Goal: Task Accomplishment & Management: Use online tool/utility

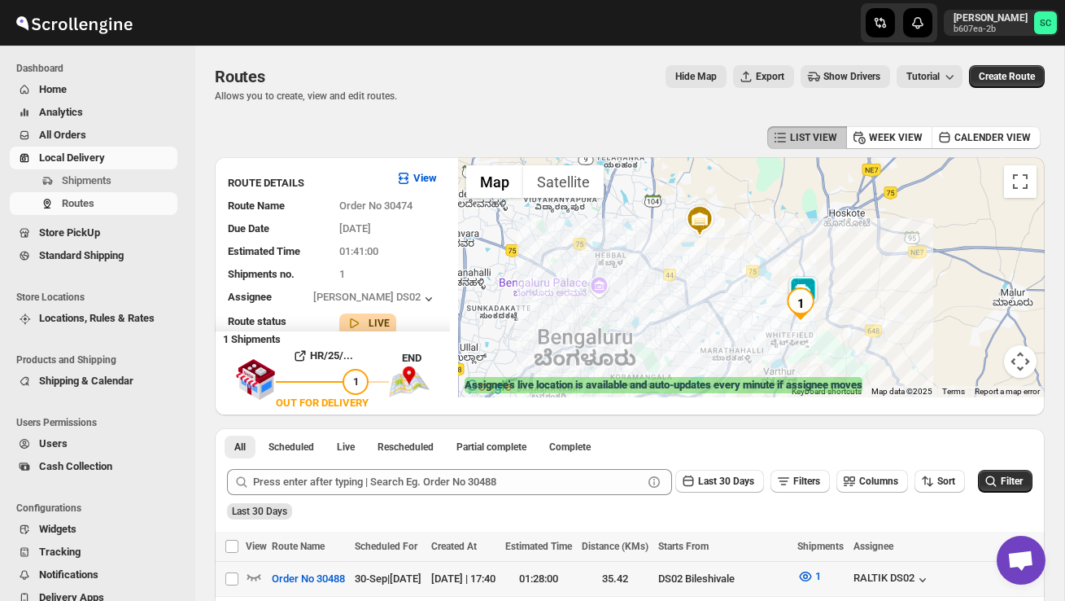
scroll to position [145, 0]
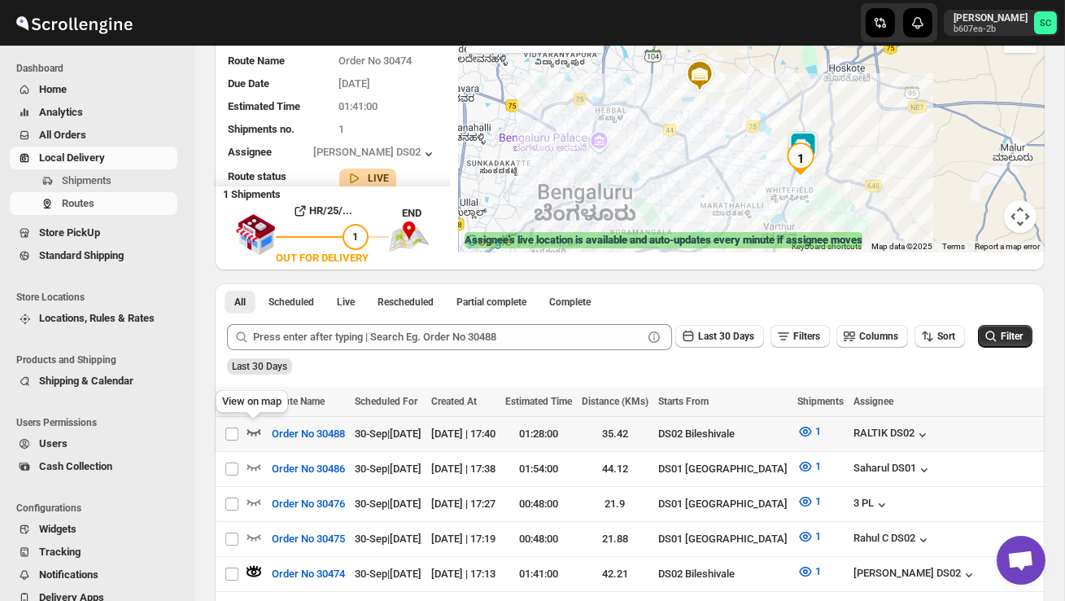
click at [259, 429] on icon "button" at bounding box center [254, 432] width 14 height 7
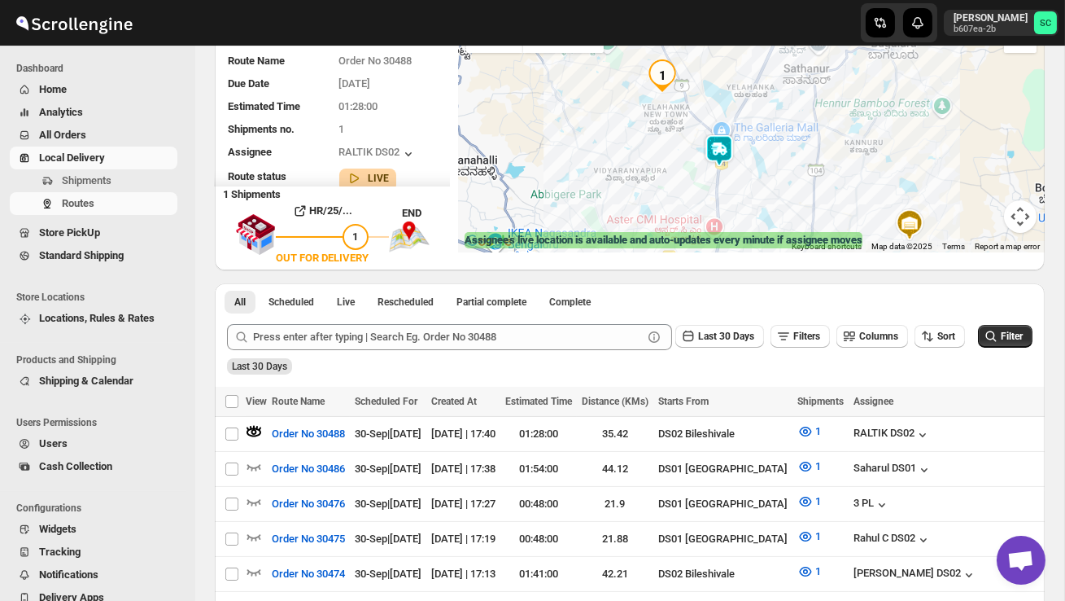
drag, startPoint x: 594, startPoint y: 160, endPoint x: 643, endPoint y: 200, distance: 63.0
click at [639, 201] on div at bounding box center [751, 132] width 587 height 240
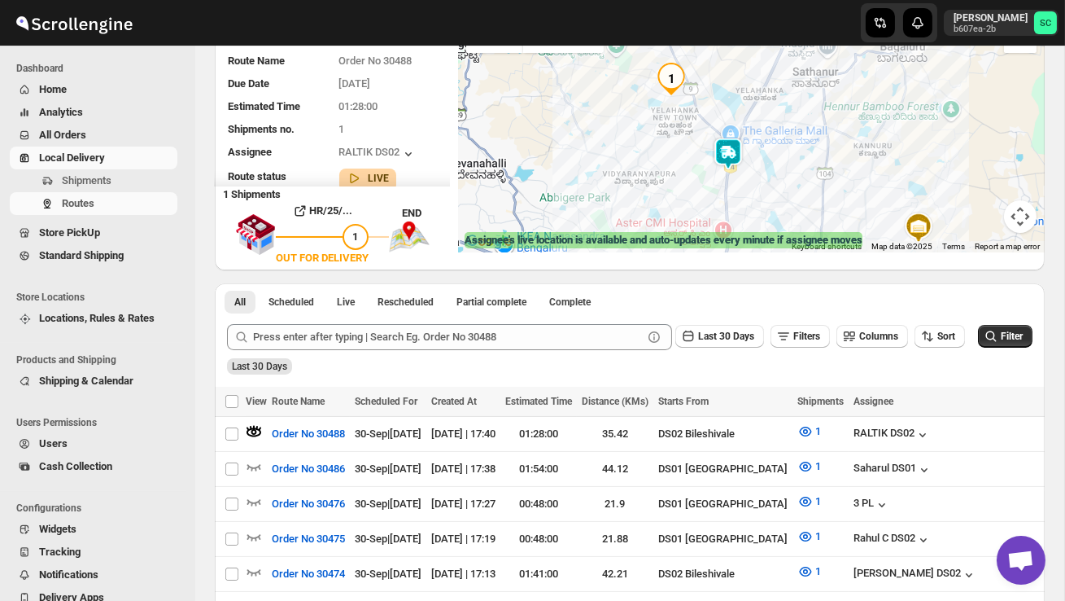
click at [732, 142] on img at bounding box center [728, 154] width 33 height 33
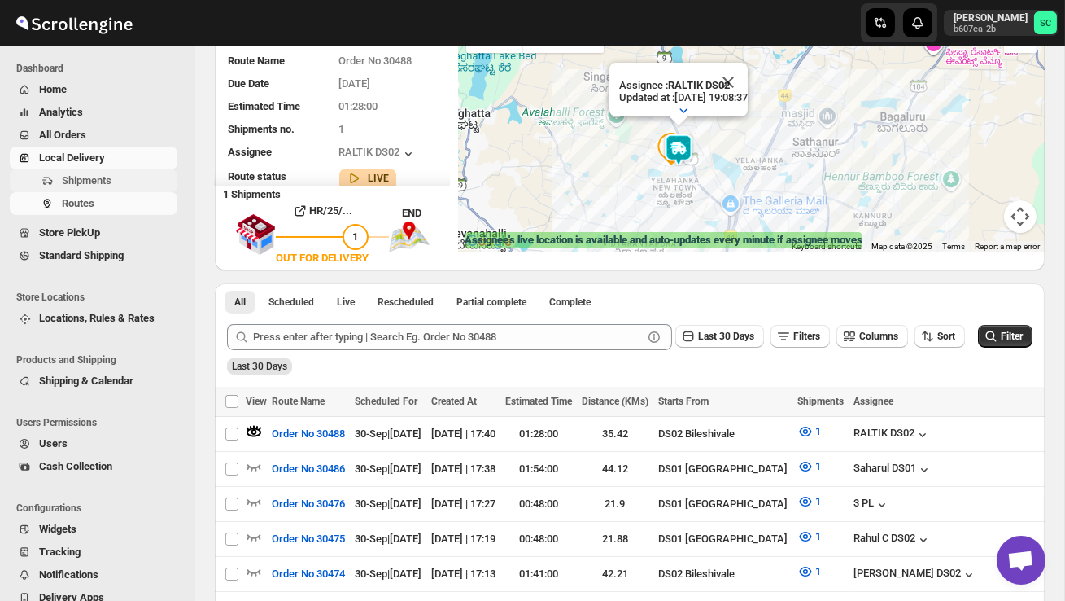
click at [107, 186] on span "Shipments" at bounding box center [87, 180] width 50 height 12
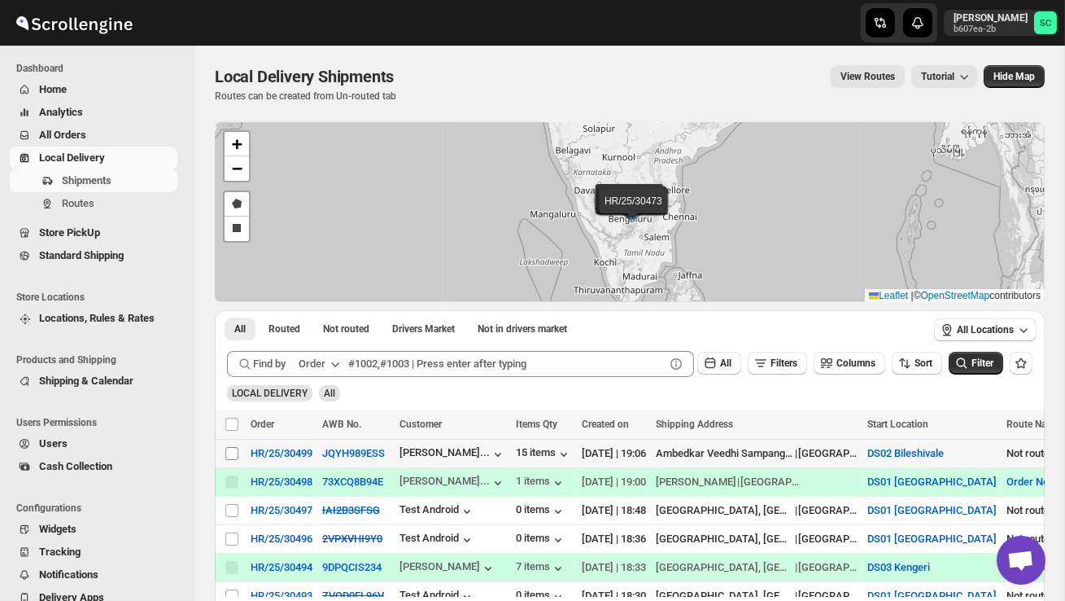
click at [232, 452] on input "Select shipment" at bounding box center [231, 453] width 13 height 13
checkbox input "true"
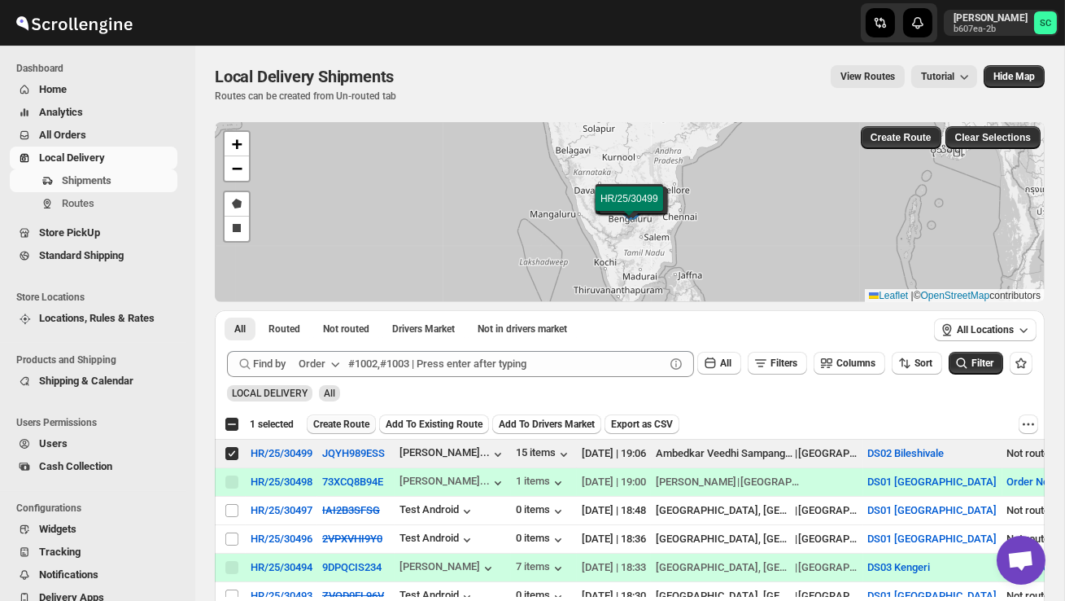
click at [359, 418] on span "Create Route" at bounding box center [341, 424] width 56 height 13
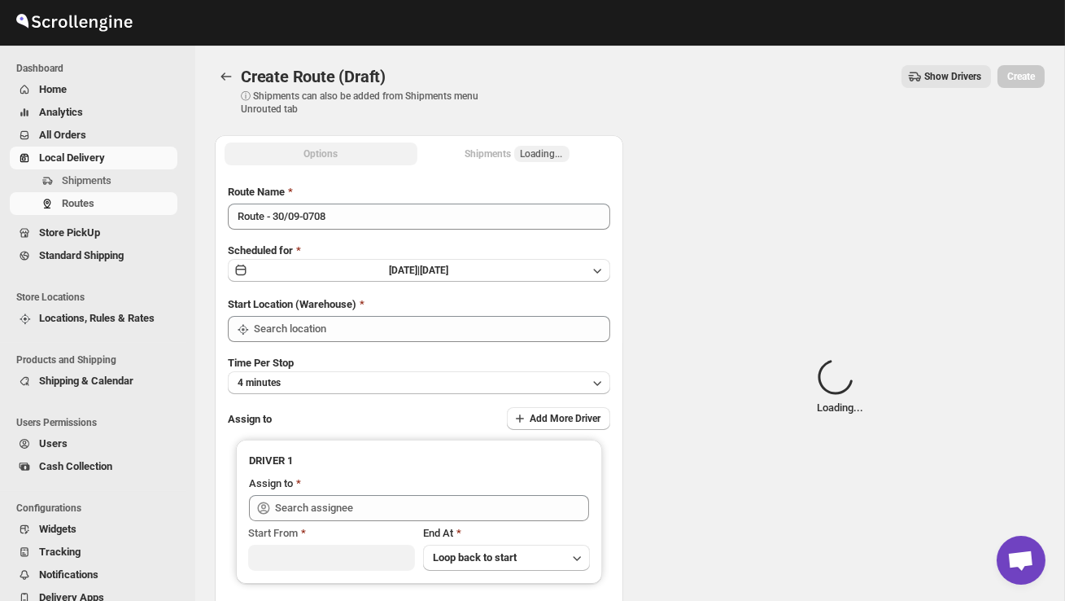
type input "DS02 Bileshivale"
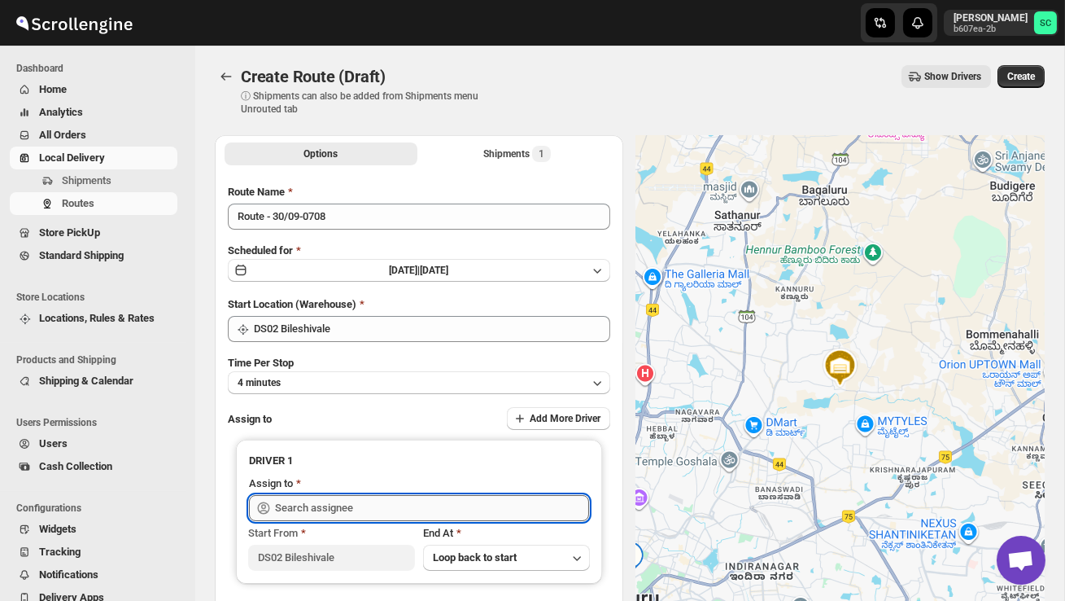
click at [351, 509] on input "text" at bounding box center [432, 508] width 314 height 26
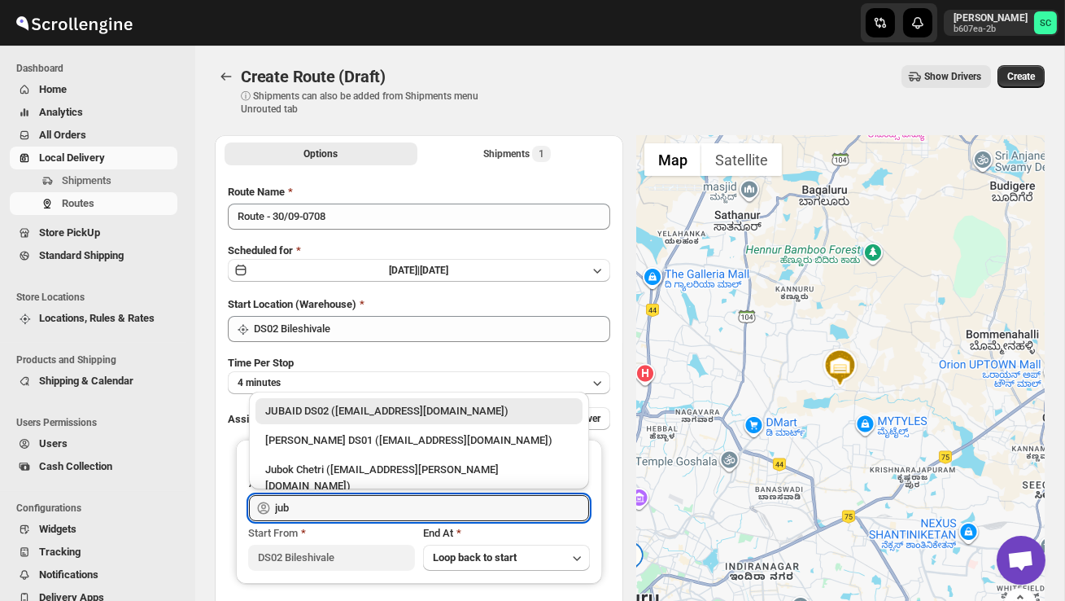
click at [407, 405] on div "JUBAID DS02 ([EMAIL_ADDRESS][DOMAIN_NAME])" at bounding box center [419, 411] width 308 height 16
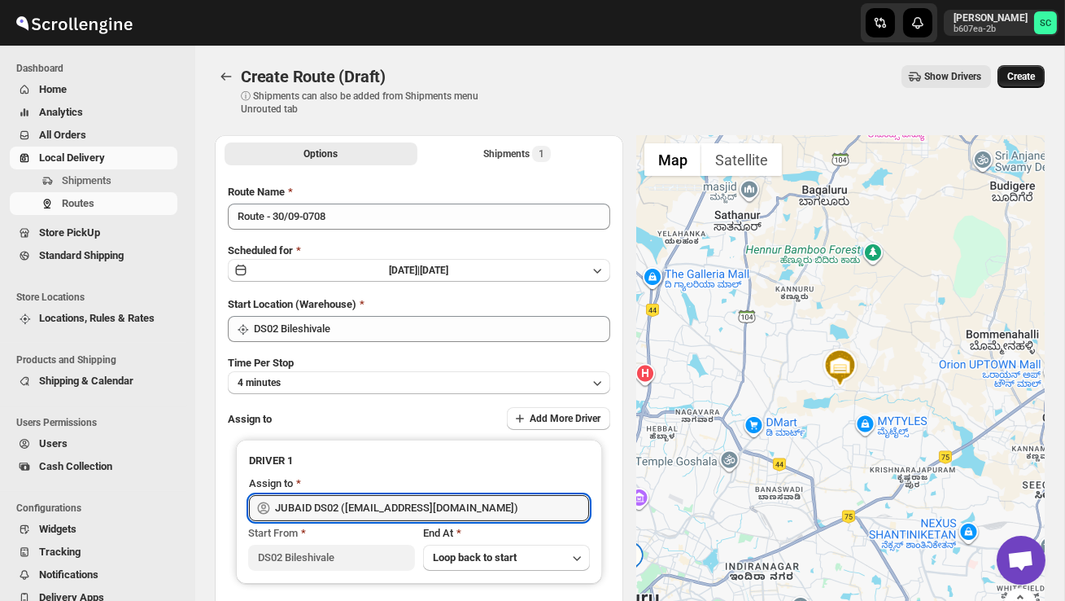
type input "JUBAID DS02 ([EMAIL_ADDRESS][DOMAIN_NAME])"
click at [1010, 74] on span "Create" at bounding box center [1022, 76] width 28 height 13
